Goal: Transaction & Acquisition: Purchase product/service

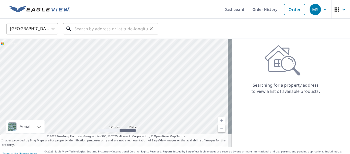
click at [125, 29] on input "text" at bounding box center [110, 29] width 73 height 14
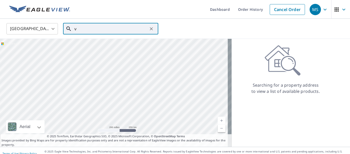
drag, startPoint x: 118, startPoint y: 30, endPoint x: 36, endPoint y: 25, distance: 81.8
click at [36, 25] on div "United States US ​ v ​" at bounding box center [173, 29] width 341 height 12
paste input "Ordered EV -"
click at [112, 26] on input "v" at bounding box center [110, 29] width 73 height 14
paste input "[STREET_ADDRESS]"
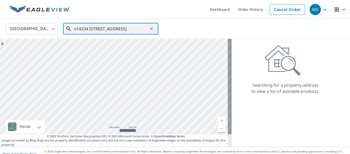
scroll to position [0, 7]
click at [107, 30] on input "v14334 [STREET_ADDRESS]" at bounding box center [110, 29] width 73 height 14
paste input "text"
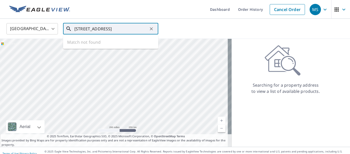
scroll to position [0, 5]
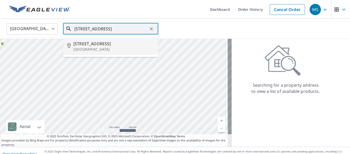
click at [110, 42] on span "[STREET_ADDRESS]" at bounding box center [113, 44] width 81 height 6
type input "[STREET_ADDRESS]"
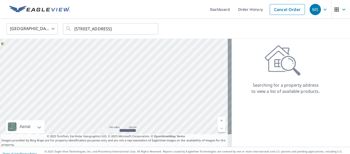
scroll to position [0, 0]
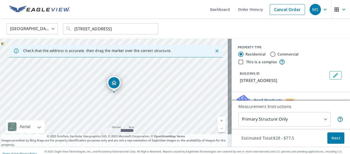
click at [332, 135] on span "Next" at bounding box center [336, 138] width 9 height 6
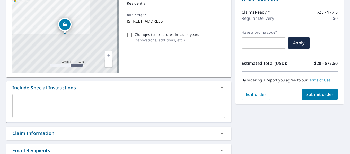
scroll to position [120, 0]
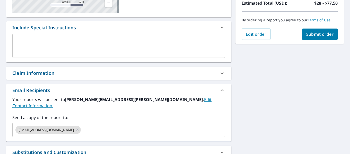
click at [64, 71] on div "Claim Information" at bounding box center [114, 73] width 204 height 7
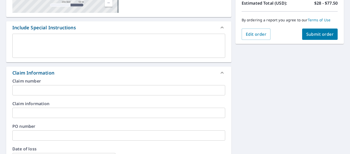
click at [48, 92] on input "text" at bounding box center [118, 90] width 213 height 10
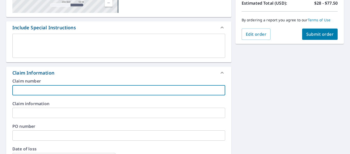
paste input "HO-4340855"
type input "HO-4340855"
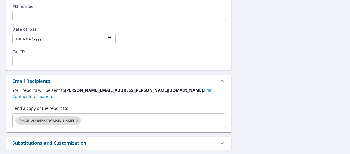
scroll to position [287, 0]
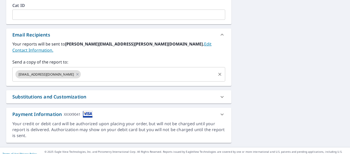
click at [82, 70] on input "text" at bounding box center [148, 75] width 133 height 10
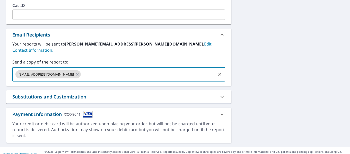
paste input "[PERSON_NAME][EMAIL_ADDRESS][PERSON_NAME][DOMAIN_NAME]"
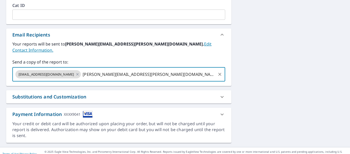
type input "[PERSON_NAME][EMAIL_ADDRESS][PERSON_NAME][DOMAIN_NAME]"
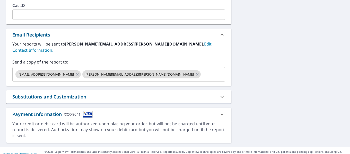
drag, startPoint x: 309, startPoint y: 87, endPoint x: 298, endPoint y: 84, distance: 11.5
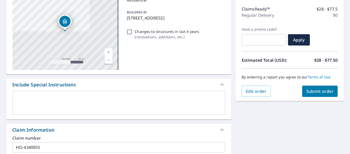
scroll to position [120, 0]
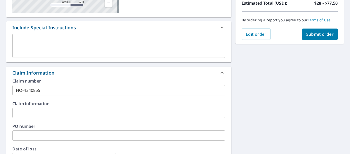
click at [314, 33] on span "Submit order" at bounding box center [320, 34] width 28 height 6
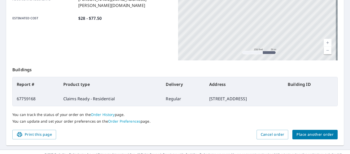
scroll to position [149, 0]
